Goal: Ask a question

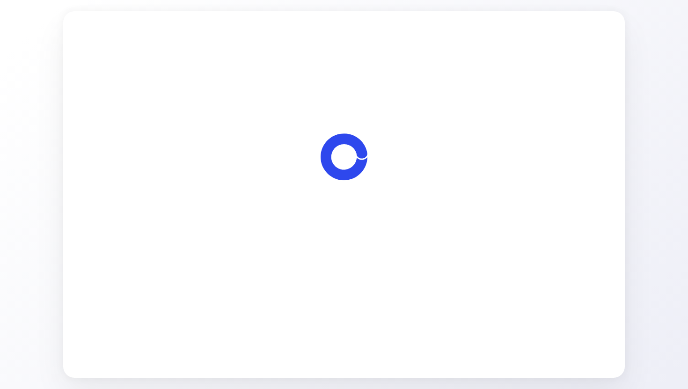
click at [342, 251] on span "Let's start" at bounding box center [344, 248] width 31 height 11
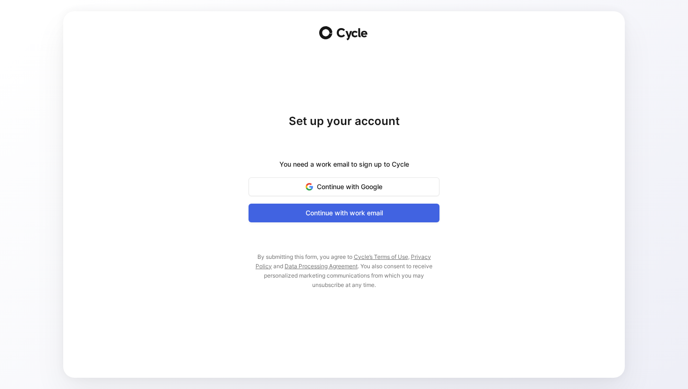
click at [343, 215] on span "Continue with work email" at bounding box center [344, 212] width 168 height 11
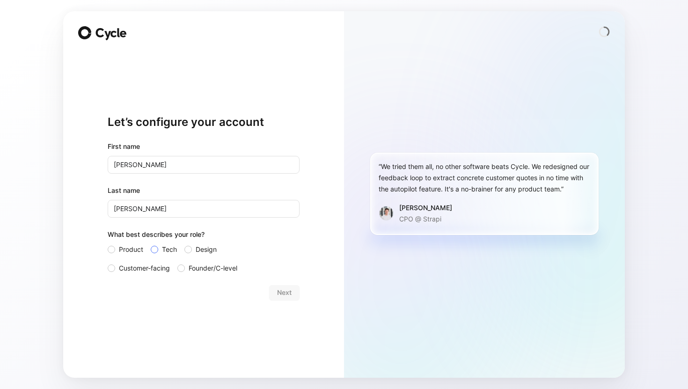
click at [161, 248] on label "Tech" at bounding box center [164, 249] width 26 height 11
click at [151, 244] on input "Tech" at bounding box center [151, 244] width 0 height 0
click at [154, 268] on span "Customer-facing" at bounding box center [144, 268] width 51 height 11
click at [108, 263] on input "Customer-facing" at bounding box center [108, 263] width 0 height 0
click at [279, 293] on span "Next" at bounding box center [284, 292] width 15 height 11
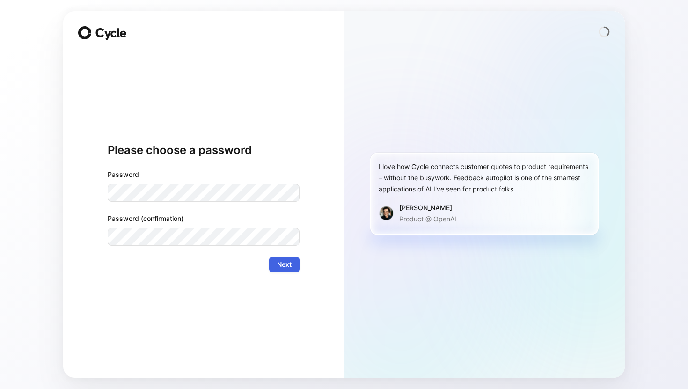
click at [282, 265] on span "Next" at bounding box center [284, 264] width 15 height 11
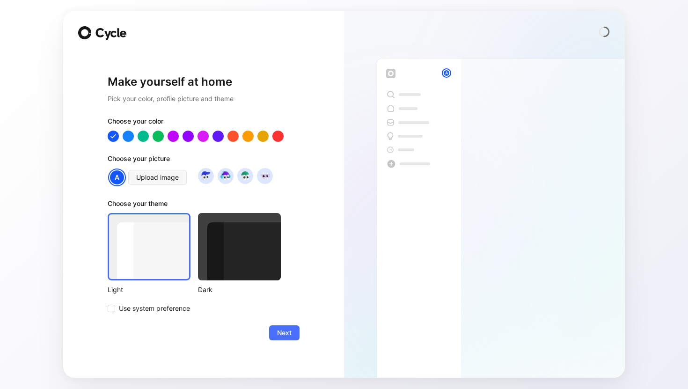
click at [212, 254] on div at bounding box center [239, 246] width 83 height 67
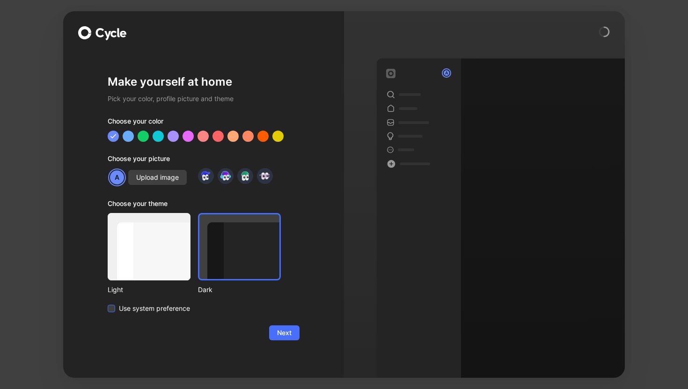
click at [180, 306] on span "Use system preference" at bounding box center [154, 308] width 71 height 11
click at [108, 303] on input "Use system preference" at bounding box center [108, 303] width 0 height 0
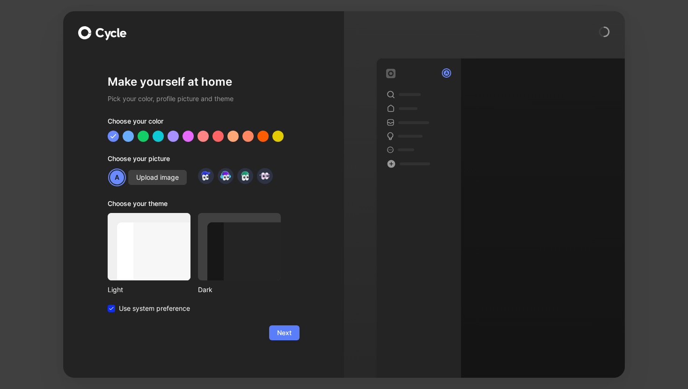
click at [280, 333] on span "Next" at bounding box center [284, 332] width 15 height 11
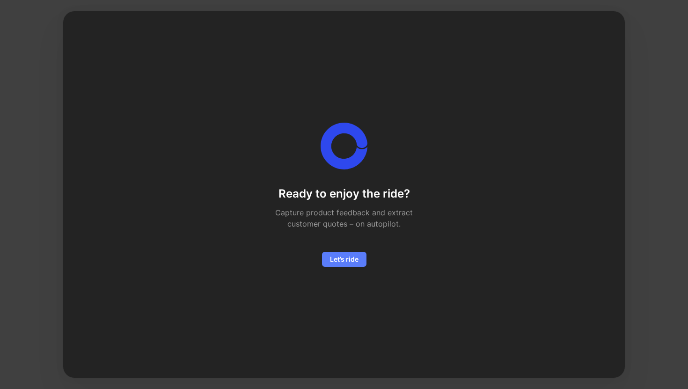
click at [347, 264] on span "Let’s ride" at bounding box center [344, 259] width 29 height 11
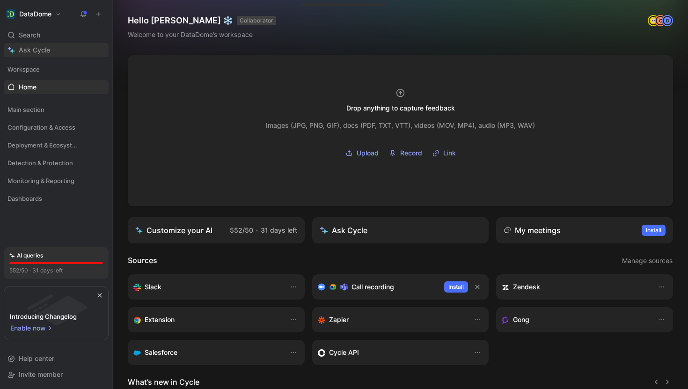
click at [46, 51] on span "Ask Cycle" at bounding box center [34, 49] width 31 height 11
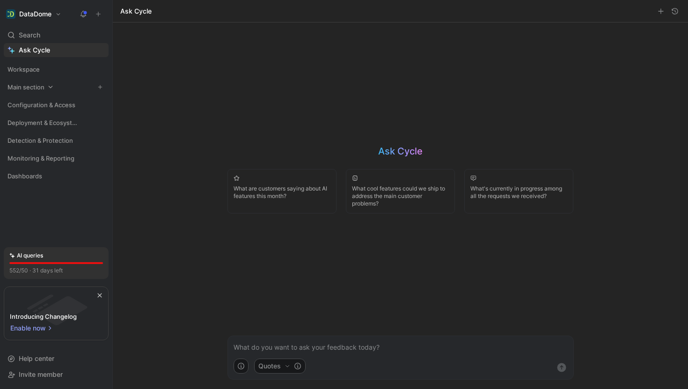
click at [41, 84] on span "Main section" at bounding box center [25, 86] width 37 height 9
